Goal: Understand process/instructions: Learn how to perform a task or action

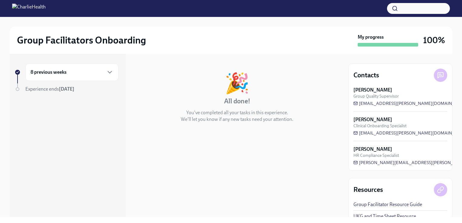
click at [99, 62] on div "8 previous weeks Experience ends [DATE]" at bounding box center [68, 135] width 116 height 163
click at [108, 78] on div "8 previous weeks" at bounding box center [71, 72] width 93 height 18
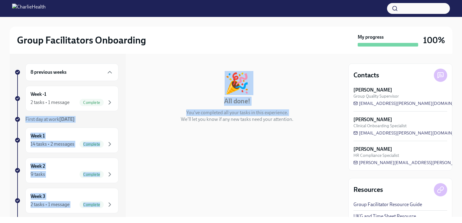
drag, startPoint x: 128, startPoint y: 89, endPoint x: 130, endPoint y: 102, distance: 12.8
click at [130, 102] on div "8 previous weeks Week -1 2 tasks • 1 message Complete First day at work [DATE] …" at bounding box center [231, 135] width 442 height 163
click at [155, 105] on div "🎉 All done! You've completed all your tasks in this experience. We'll let you k…" at bounding box center [237, 98] width 208 height 50
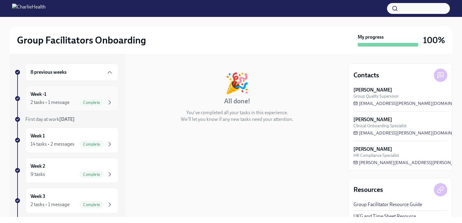
click at [59, 95] on div "Week -1 2 tasks • 1 message Complete" at bounding box center [72, 98] width 83 height 15
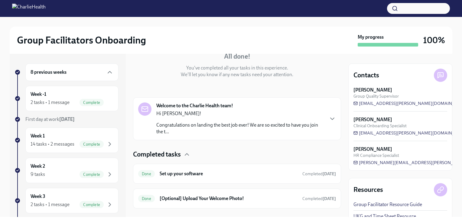
scroll to position [73, 0]
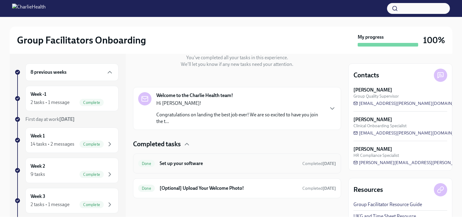
click at [196, 160] on h6 "Set up your software" at bounding box center [229, 163] width 138 height 7
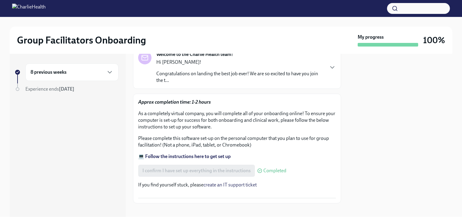
scroll to position [64, 0]
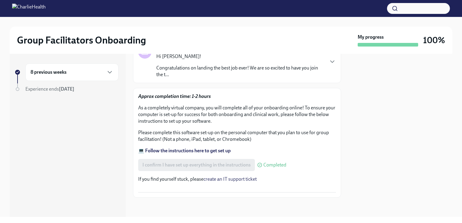
click at [224, 159] on div "I confirm I have set up everything in the instructions Completed" at bounding box center [212, 165] width 148 height 12
click at [183, 148] on strong "💻 Follow the instructions here to get set up" at bounding box center [184, 151] width 92 height 6
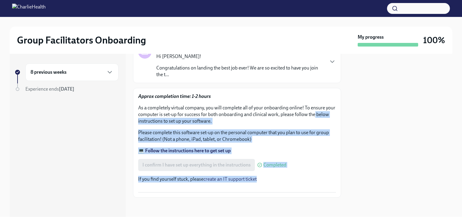
drag, startPoint x: 341, startPoint y: 179, endPoint x: 339, endPoint y: 97, distance: 82.2
click at [339, 97] on div "8 previous weeks Experience ends [DATE] Set up your software Done Due [DATE] We…" at bounding box center [231, 135] width 442 height 163
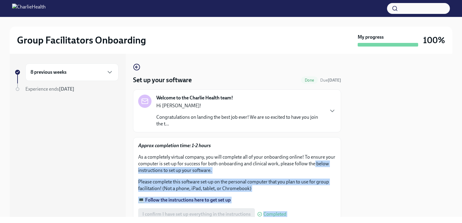
drag, startPoint x: 343, startPoint y: 85, endPoint x: 346, endPoint y: 102, distance: 17.7
click at [346, 102] on div "8 previous weeks Experience ends [DATE] Set up your software Done Due [DATE] We…" at bounding box center [231, 135] width 442 height 163
click at [192, 199] on strong "💻 Follow the instructions here to get set up" at bounding box center [184, 200] width 92 height 6
